Goal: Check status

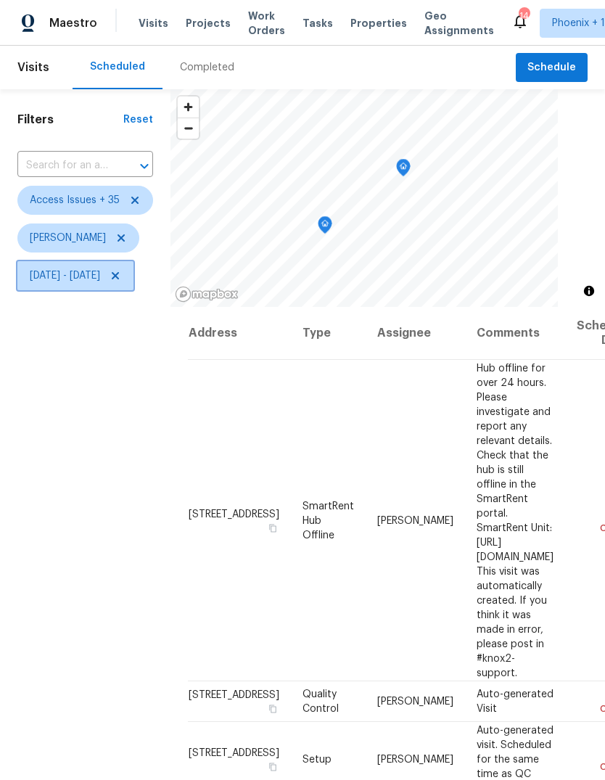
click at [134, 290] on span "[DATE] - [DATE]" at bounding box center [75, 275] width 116 height 29
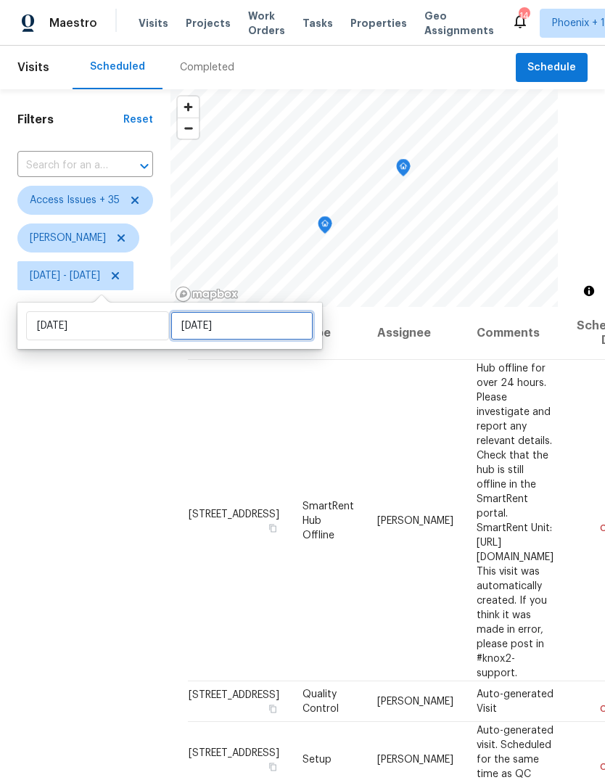
click at [276, 332] on input "[DATE]" at bounding box center [242, 325] width 143 height 29
select select "6"
select select "2025"
select select "7"
select select "2025"
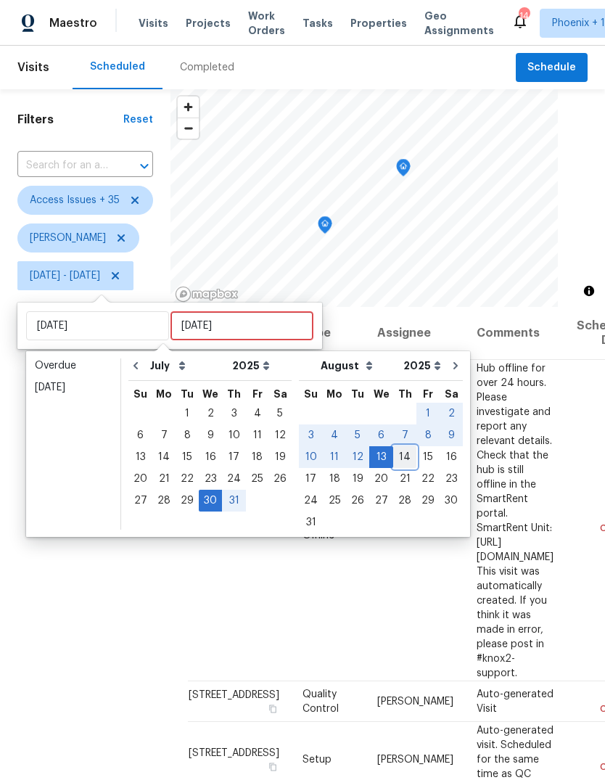
click at [394, 461] on div "14" at bounding box center [404, 457] width 23 height 20
type input "[DATE]"
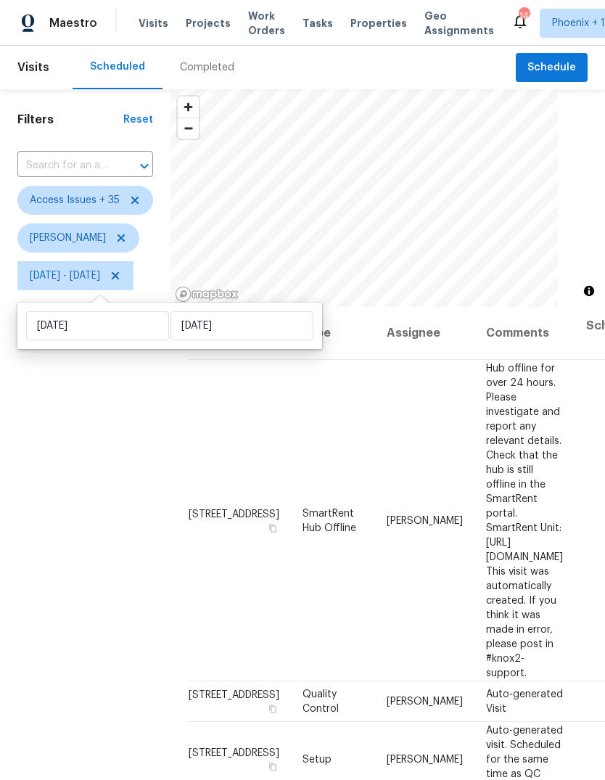
click at [113, 564] on div "Filters Reset ​ Access Issues + 35 [PERSON_NAME][DATE] - [DATE]" at bounding box center [85, 510] width 171 height 842
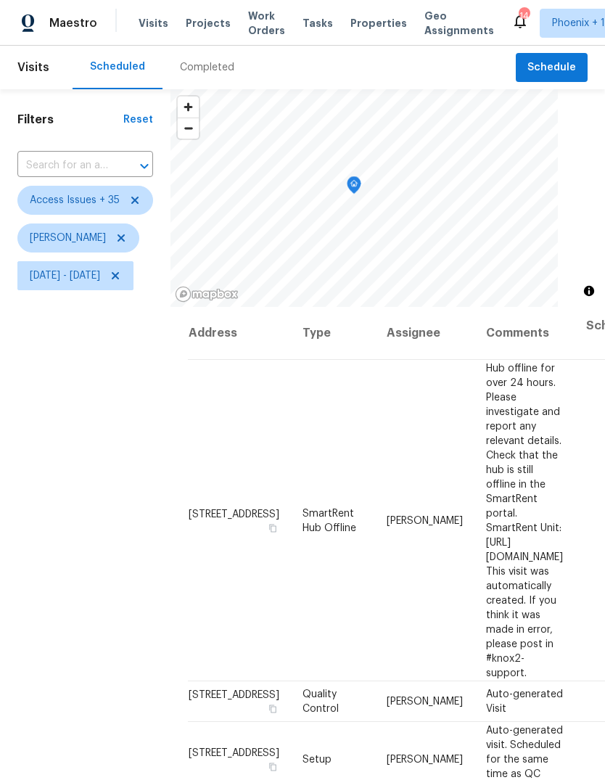
click at [361, 189] on icon "Map marker" at bounding box center [354, 185] width 13 height 17
click at [332, 196] on icon "Map marker" at bounding box center [325, 196] width 13 height 17
